Goal: Check status

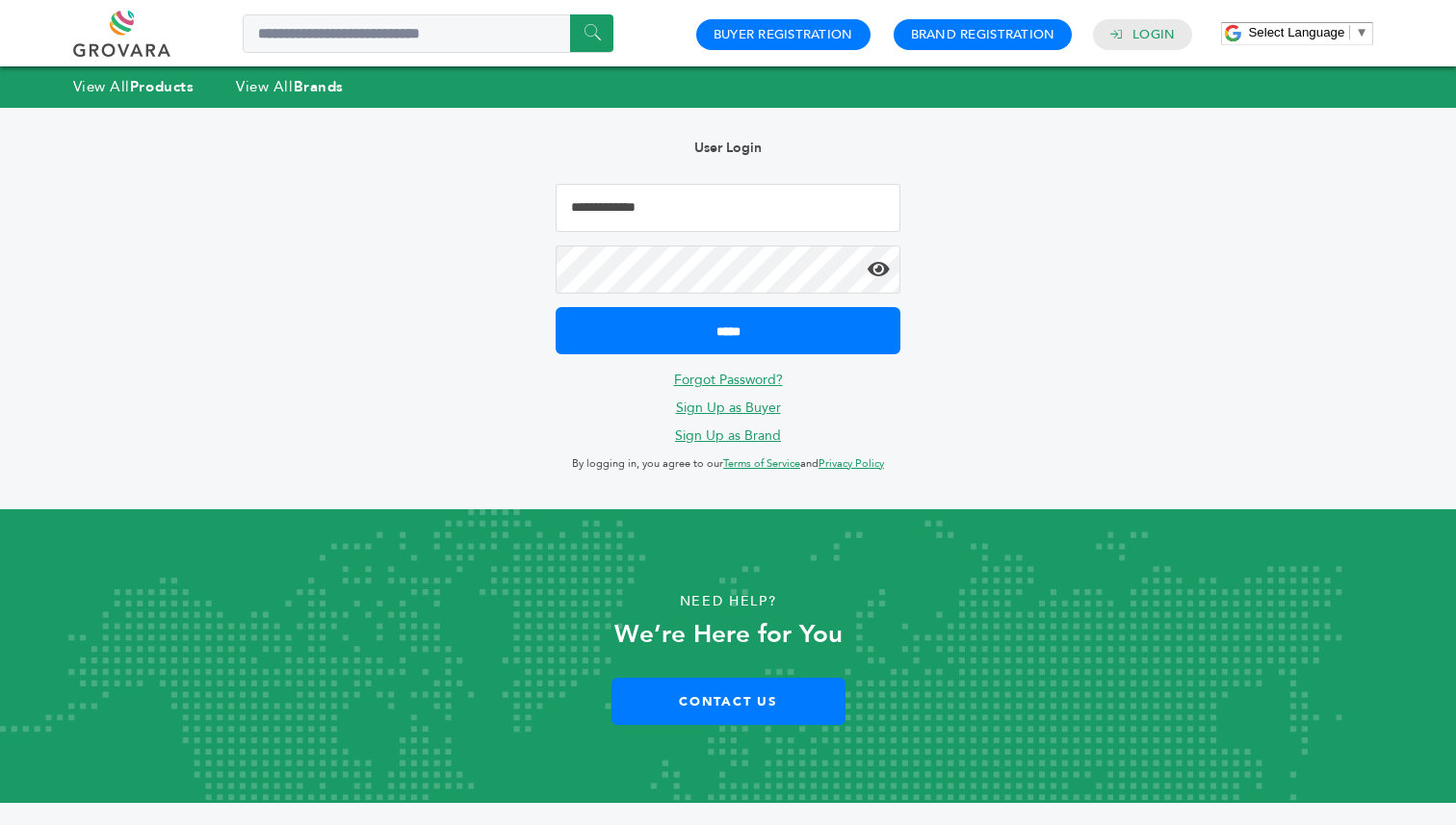
click at [630, 188] on input "Email Address" at bounding box center [728, 207] width 345 height 48
type input "**********"
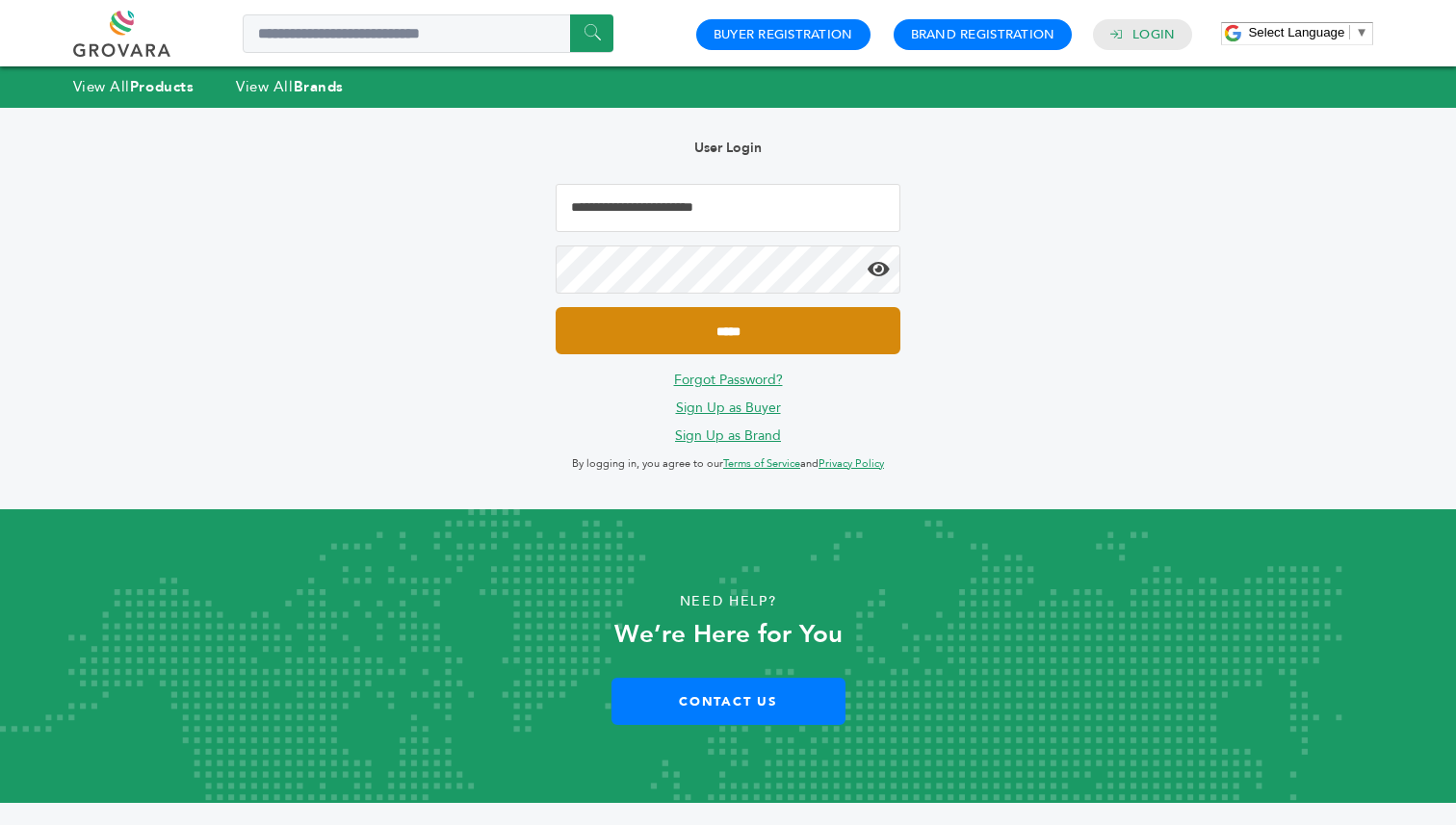
click at [555, 307] on input "*****" at bounding box center [728, 330] width 345 height 47
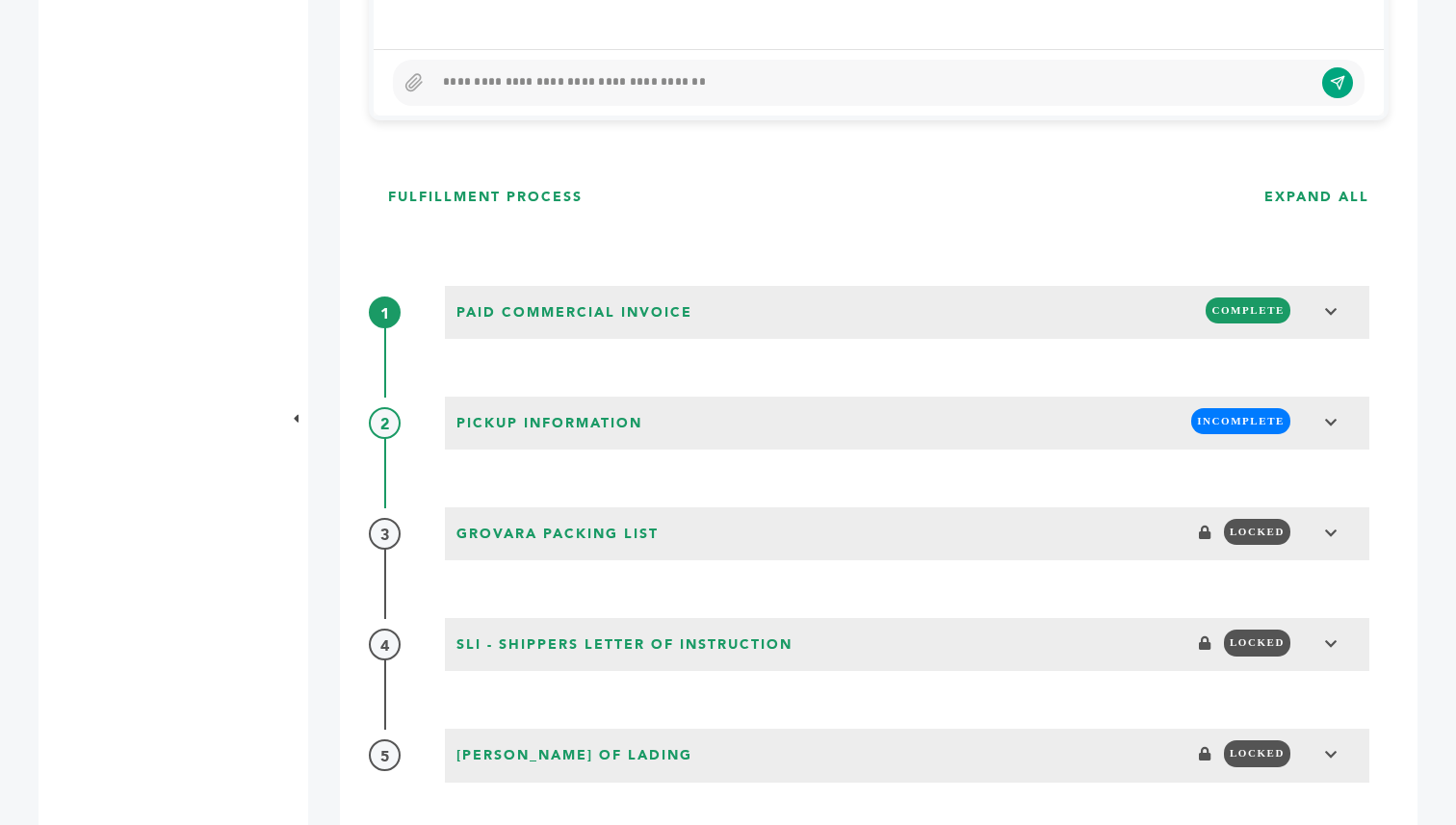
scroll to position [1519, 0]
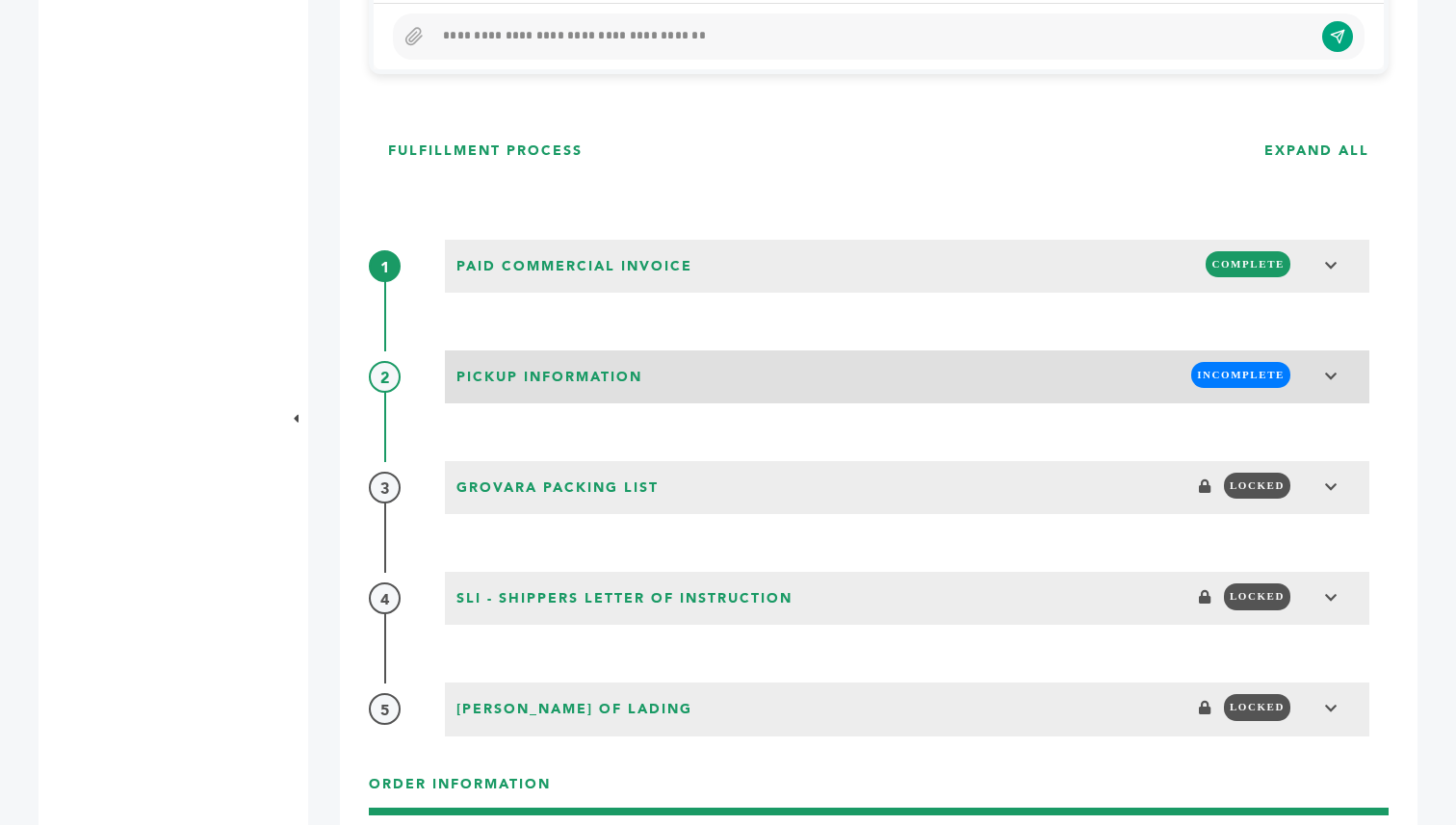
click at [1333, 367] on span at bounding box center [1331, 377] width 25 height 30
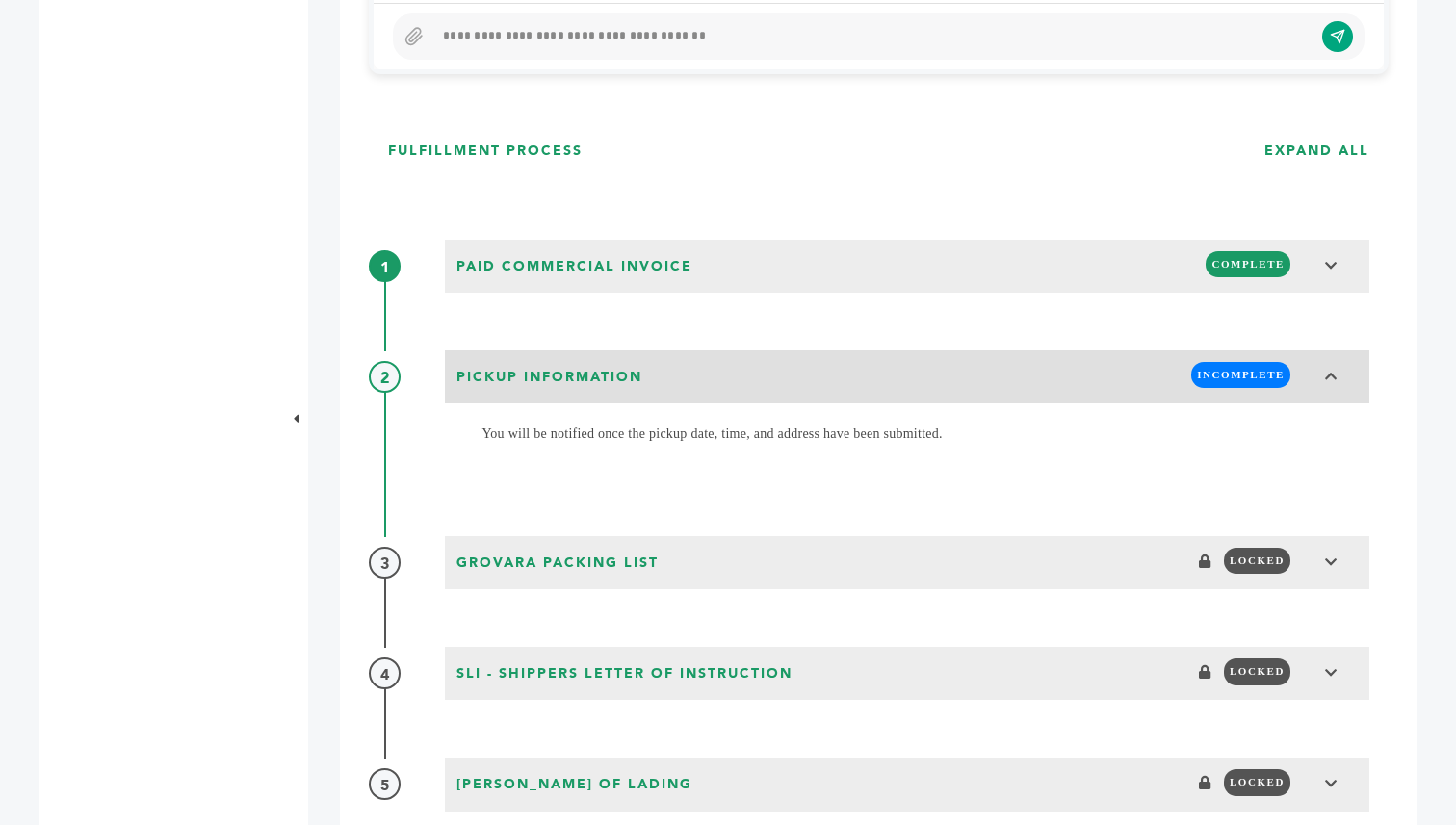
click at [1327, 379] on icon at bounding box center [1332, 377] width 14 height 14
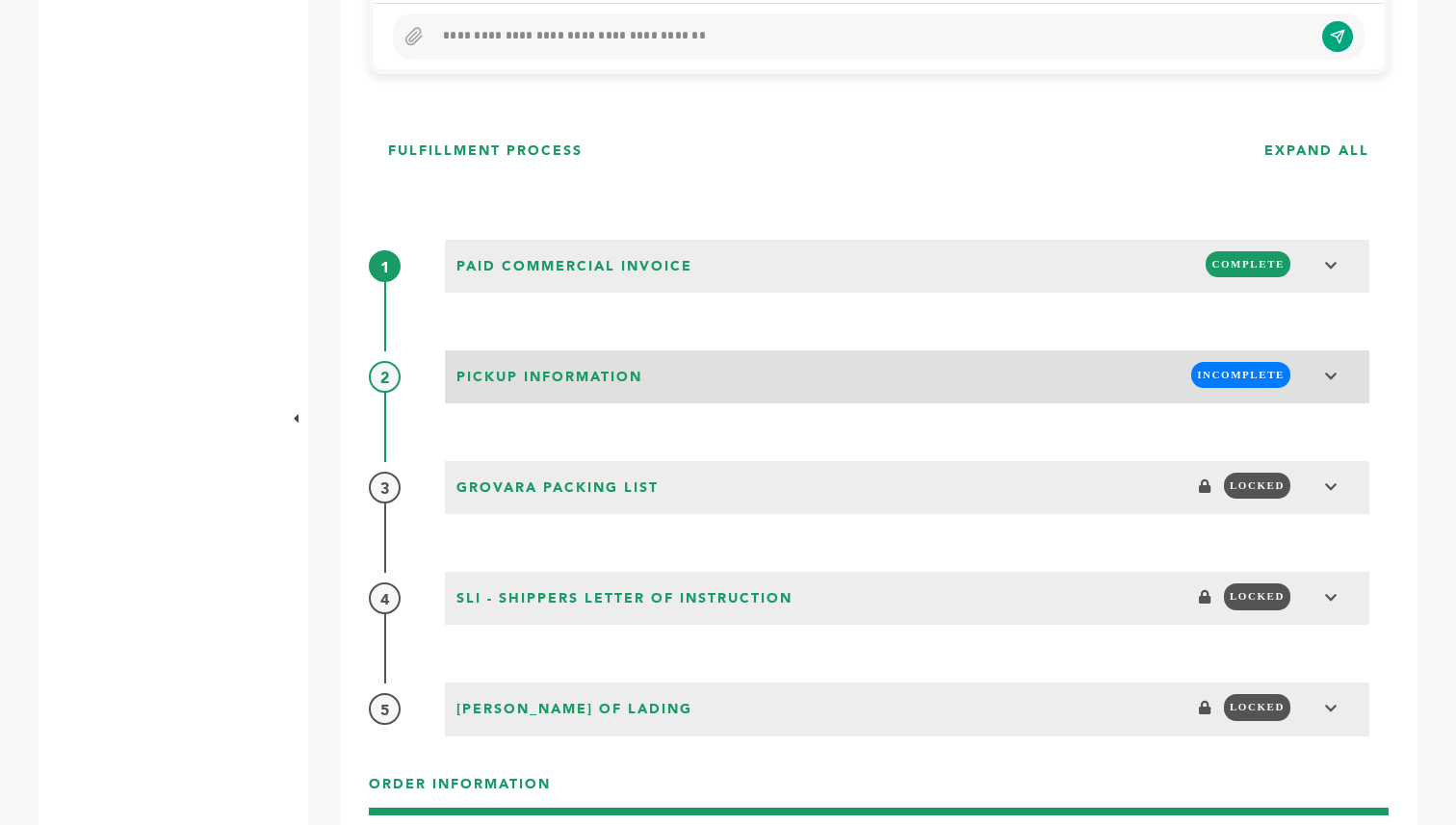
click at [1330, 379] on icon at bounding box center [1332, 377] width 14 height 14
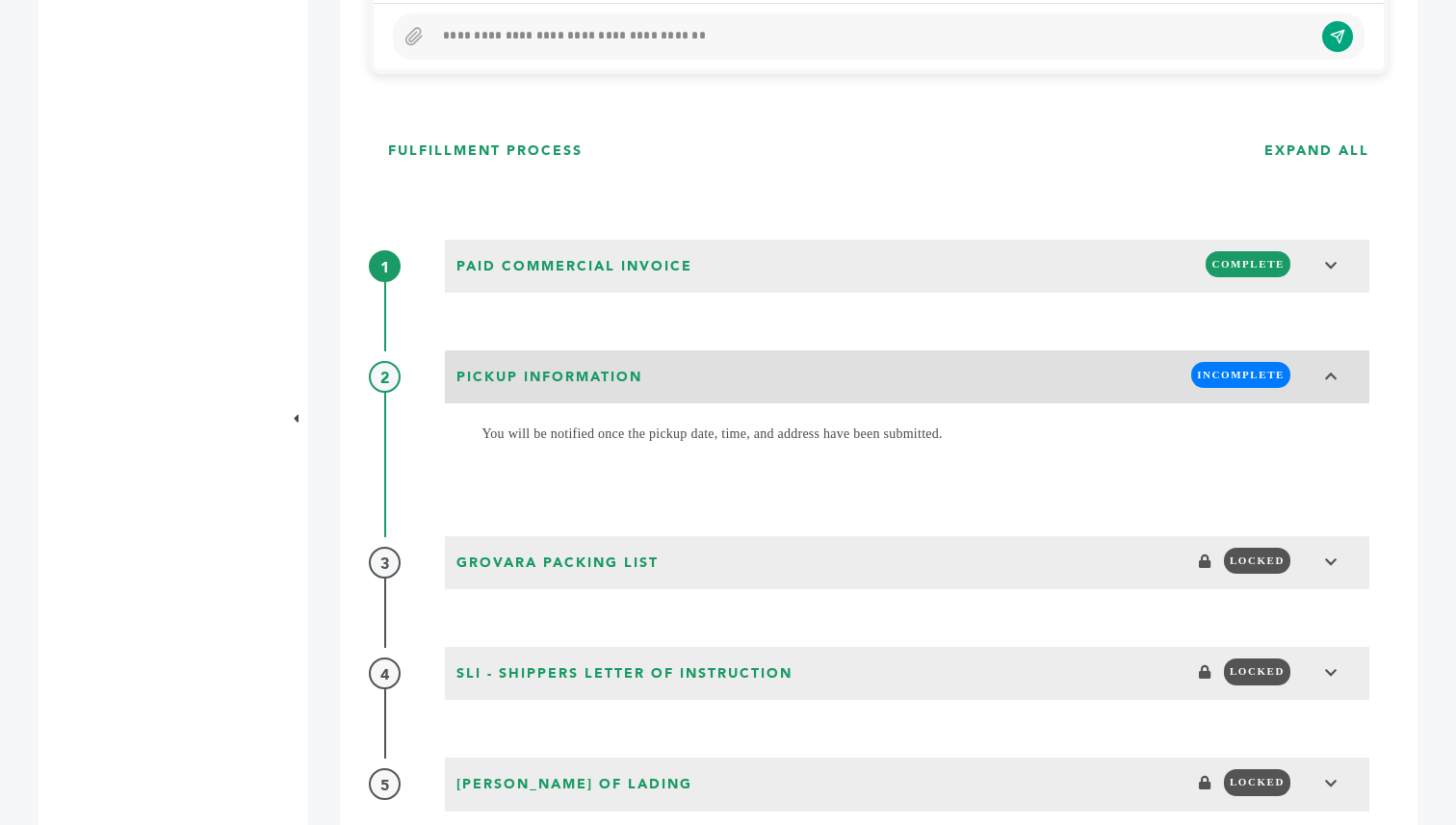
click at [1330, 379] on icon at bounding box center [1332, 377] width 14 height 14
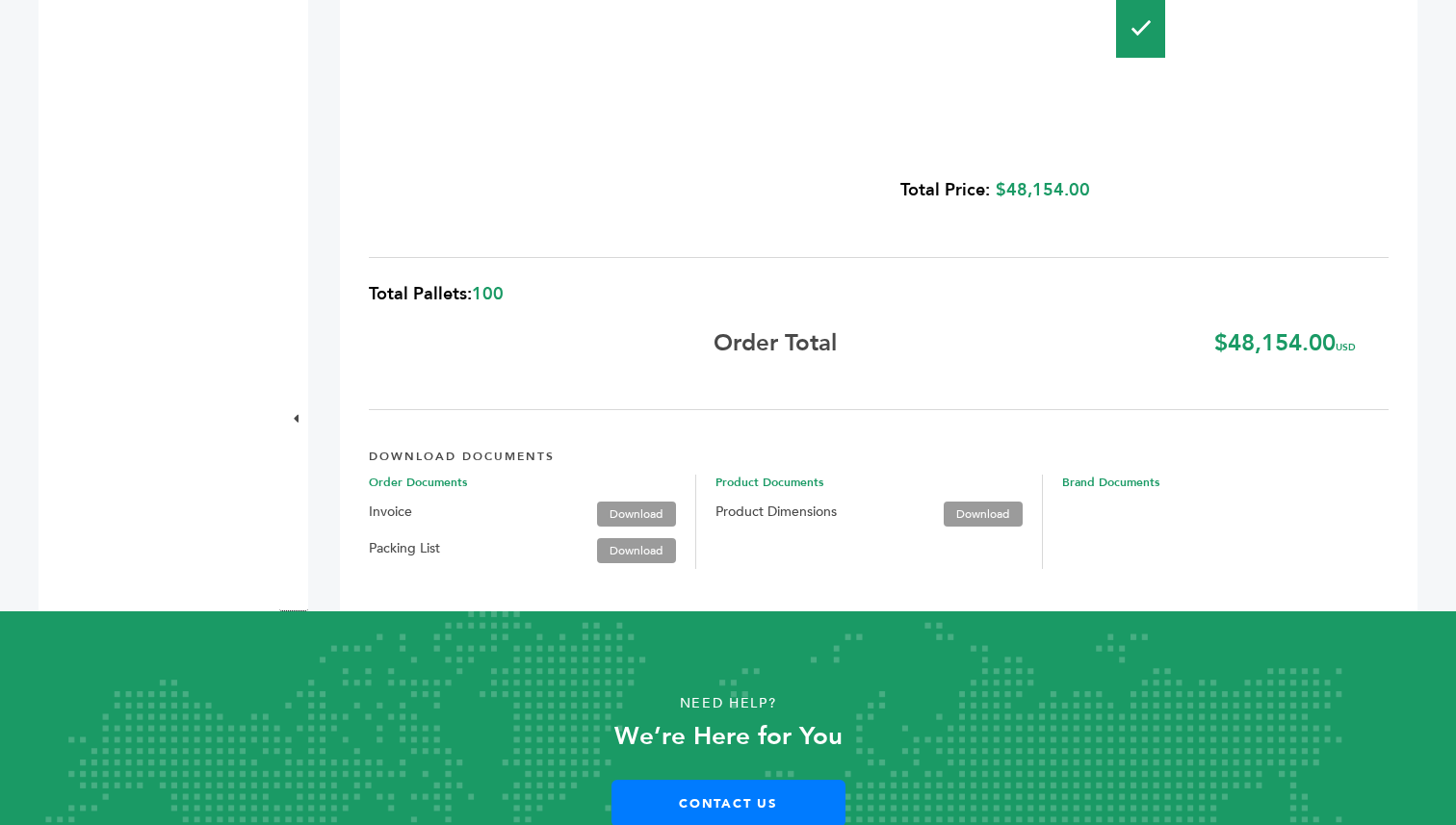
scroll to position [2624, 0]
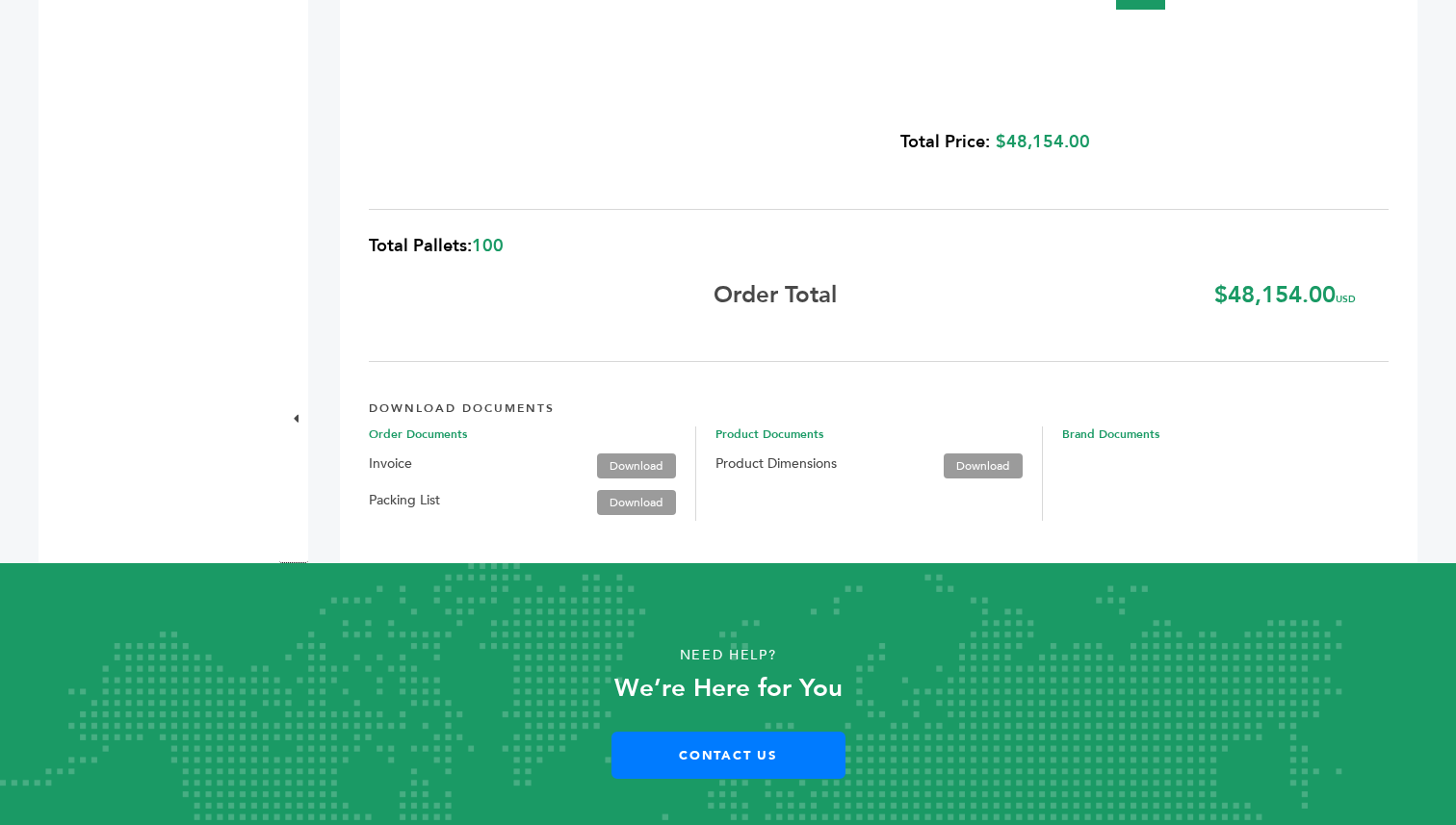
click at [642, 506] on link "Download" at bounding box center [636, 501] width 79 height 25
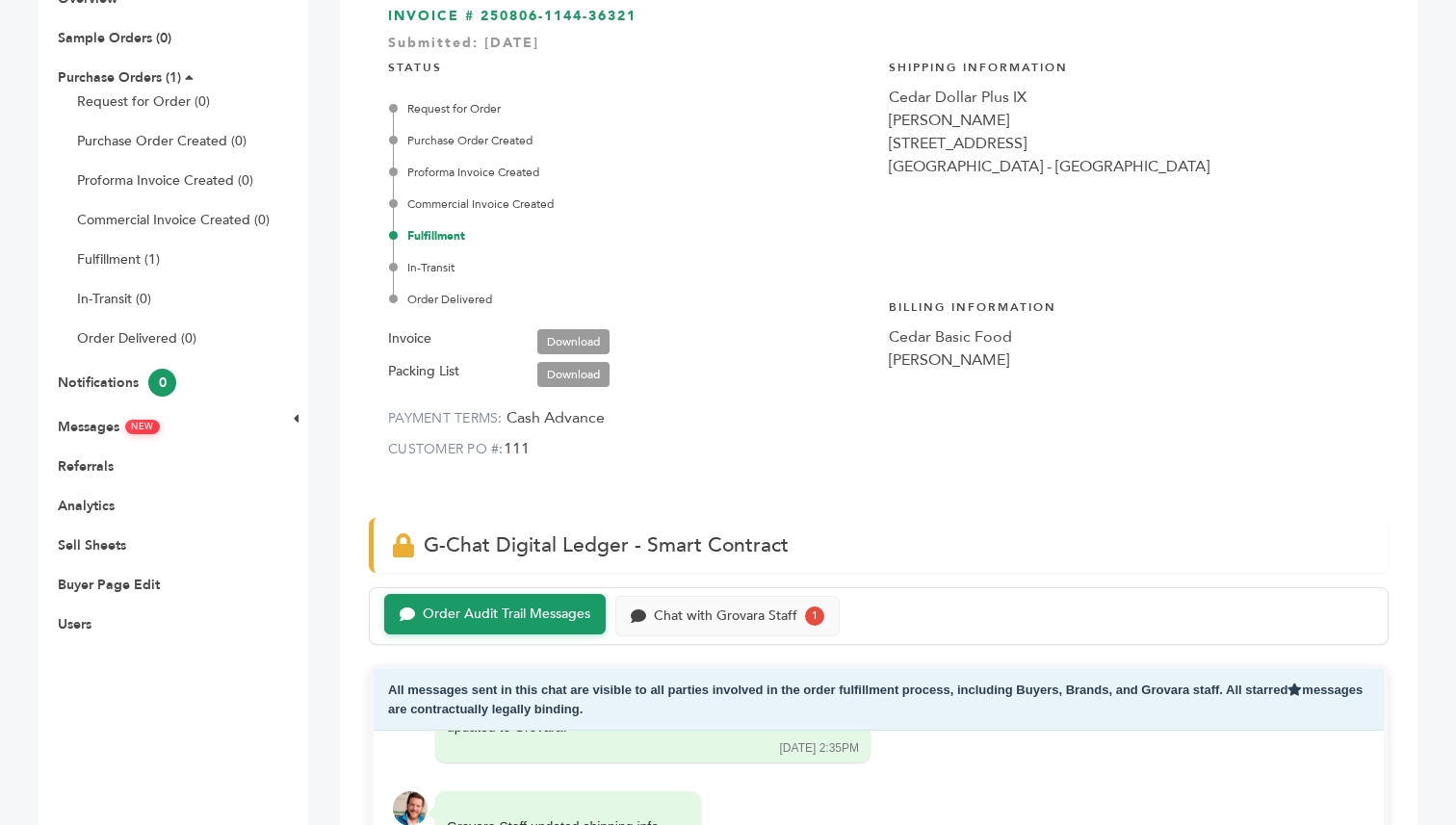
scroll to position [0, 0]
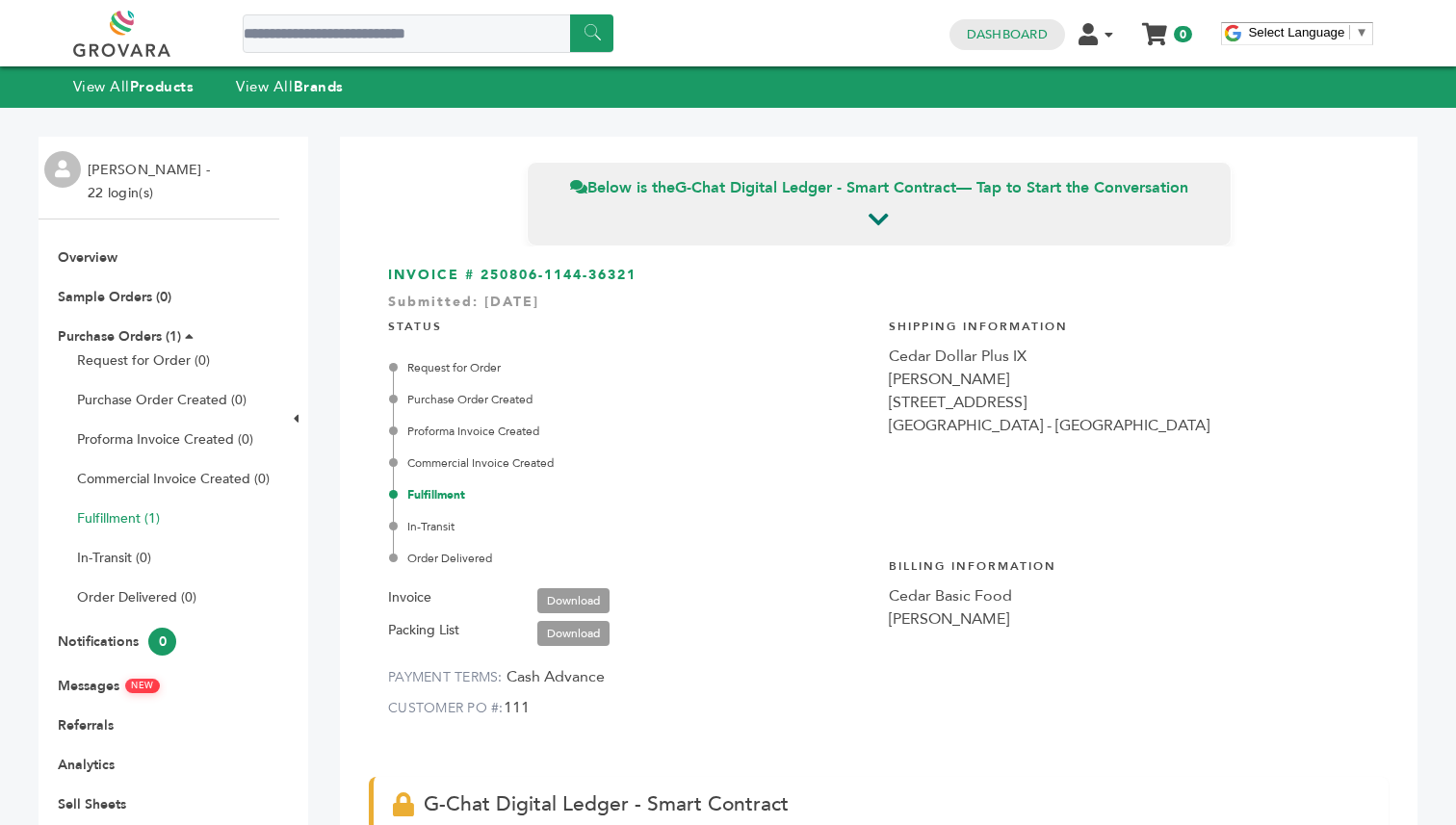
click at [137, 520] on link "Fulfillment (1)" at bounding box center [118, 518] width 83 height 19
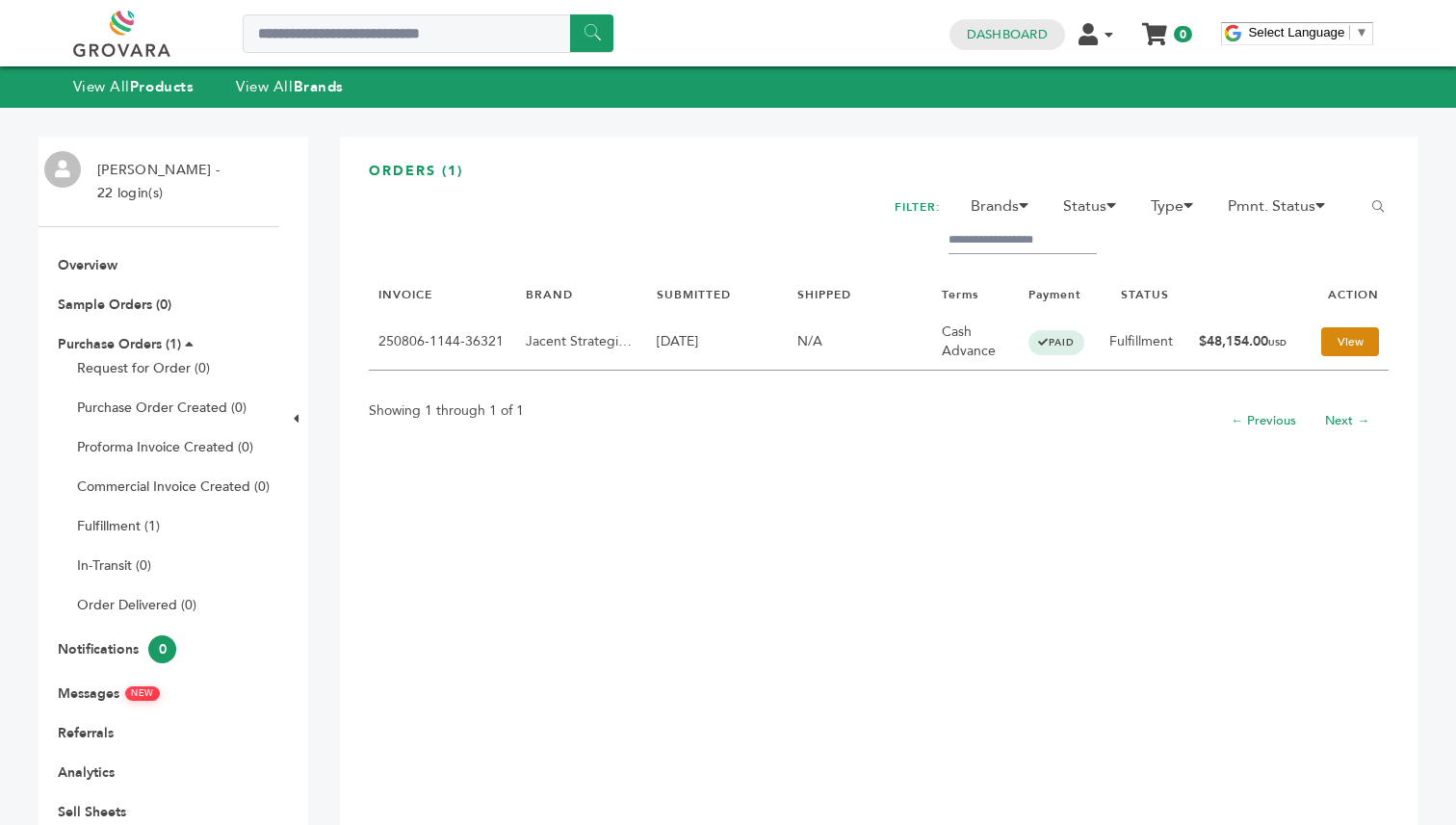
click at [1365, 350] on link "View" at bounding box center [1350, 341] width 58 height 29
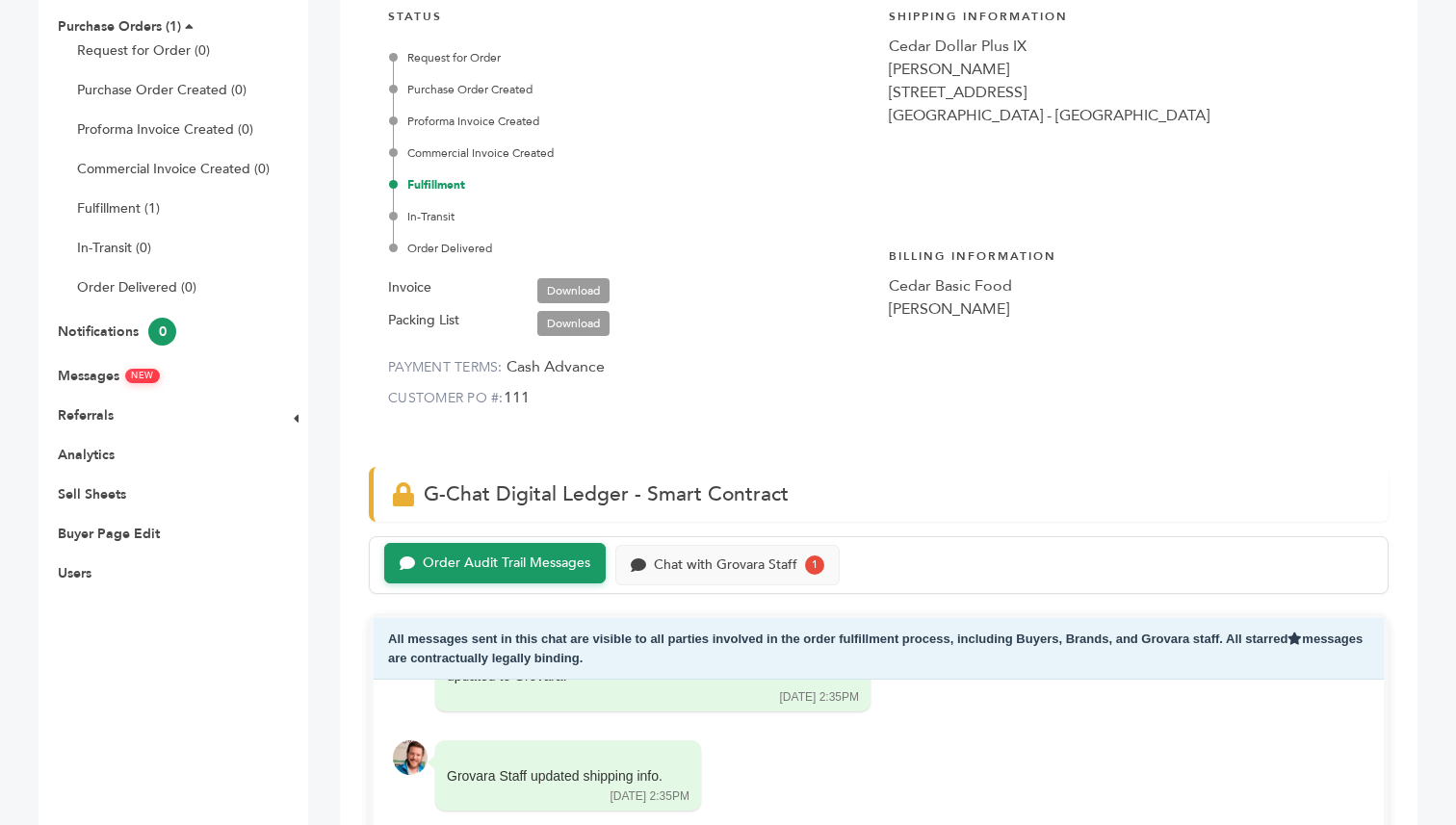
scroll to position [311, 0]
click at [769, 573] on div "Chat with Grovara Staff 1" at bounding box center [728, 561] width 224 height 40
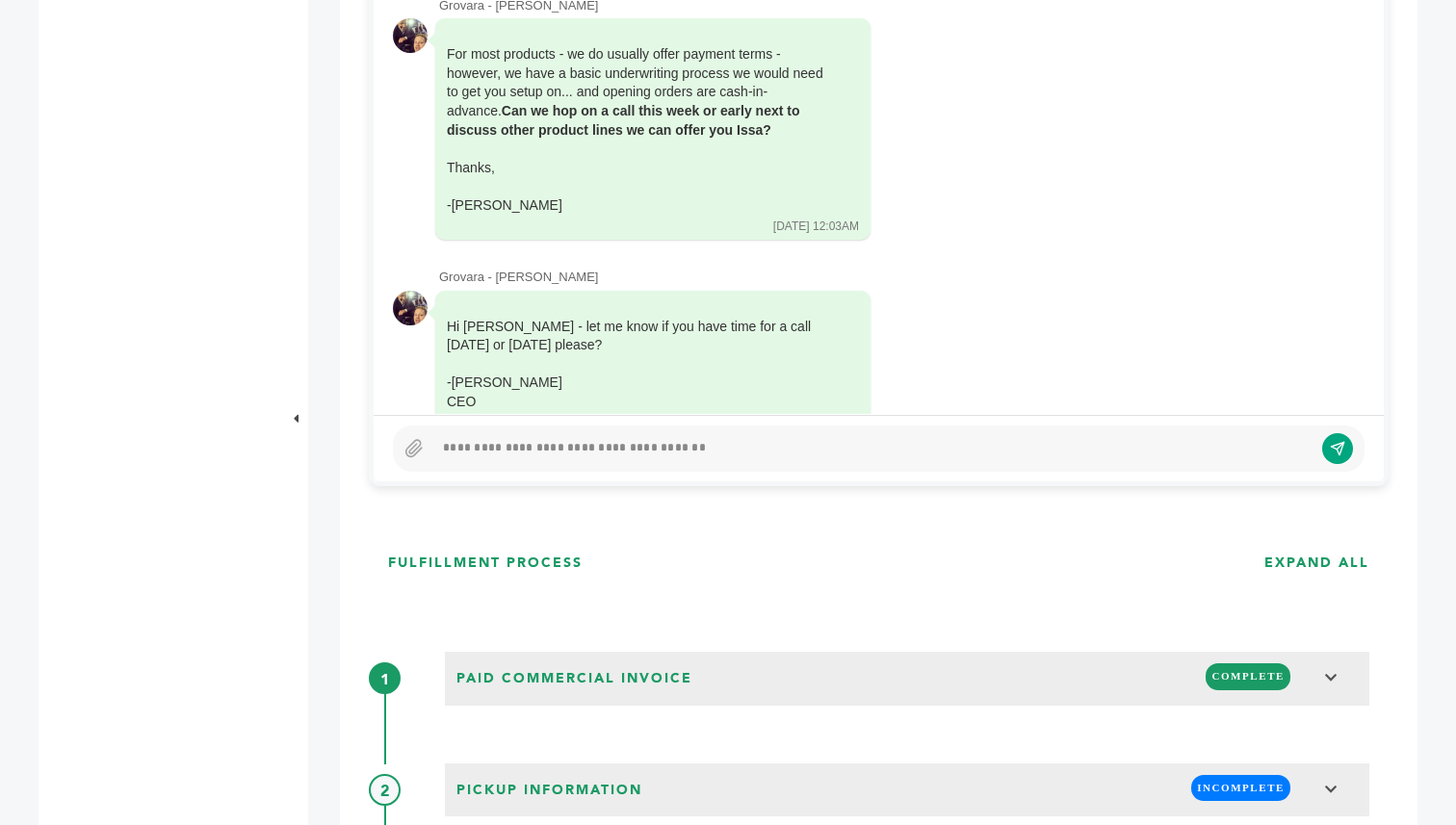
scroll to position [442, 0]
